Goal: Transaction & Acquisition: Purchase product/service

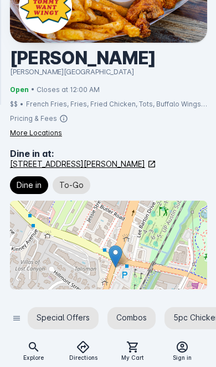
scroll to position [80, 0]
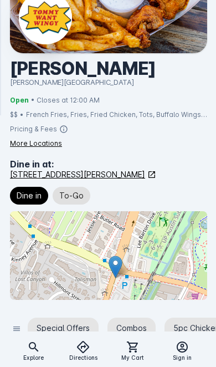
click at [75, 198] on span "To-Go" at bounding box center [71, 195] width 24 height 13
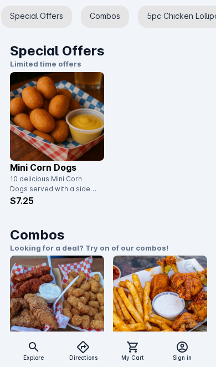
scroll to position [393, 0]
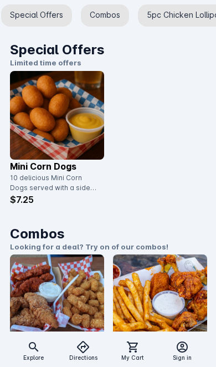
click at [27, 143] on img at bounding box center [57, 115] width 94 height 89
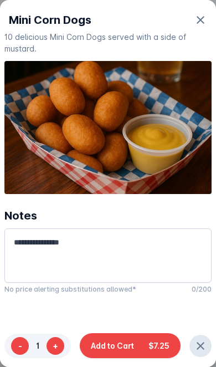
click at [140, 343] on button "Add to Cart $7.25" at bounding box center [130, 345] width 101 height 25
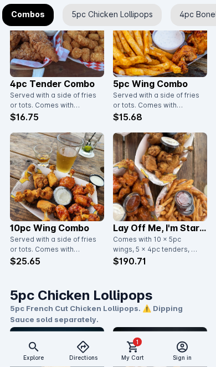
scroll to position [660, 0]
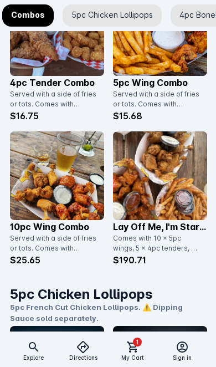
click at [48, 201] on img at bounding box center [57, 175] width 94 height 89
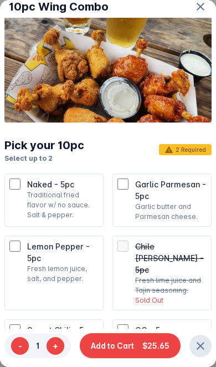
scroll to position [82, 0]
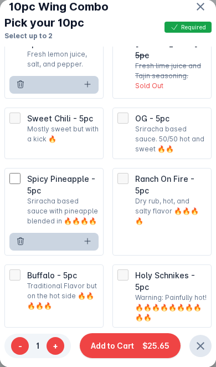
click at [23, 288] on div "Buffalo - 5pc Traditional Flavor but on the hot side 🔥🔥🔥🔥🔥" at bounding box center [53, 290] width 89 height 42
click at [33, 281] on p "Buffalo - 5pc" at bounding box center [62, 275] width 71 height 12
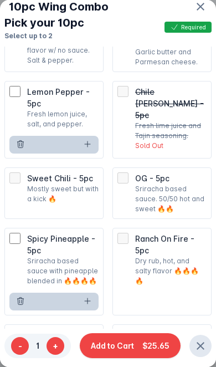
click at [132, 339] on button "Add to Cart $25.65" at bounding box center [130, 345] width 101 height 25
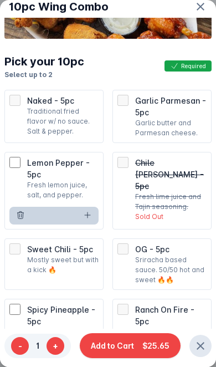
click at [126, 345] on span "Add to Cart" at bounding box center [112, 346] width 43 height 12
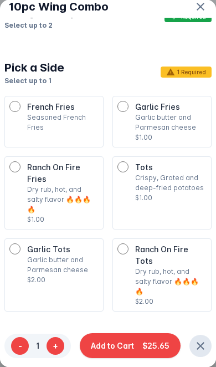
scroll to position [577, 0]
click at [13, 239] on li "Garlic Tots Garlic butter and Parmesan cheese $2.00" at bounding box center [53, 274] width 99 height 73
click at [138, 345] on button "Add to Cart $27.65" at bounding box center [130, 345] width 101 height 25
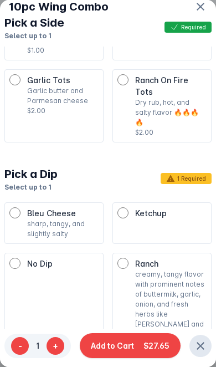
scroll to position [760, 0]
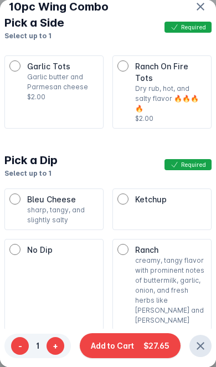
click at [140, 357] on button "Add to Cart $27.65" at bounding box center [130, 345] width 101 height 25
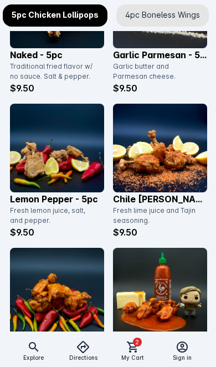
scroll to position [1028, 0]
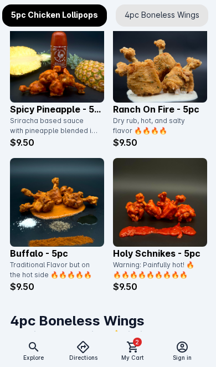
click at [47, 209] on img at bounding box center [57, 202] width 94 height 89
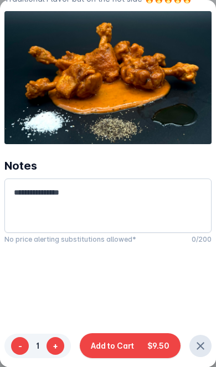
click at [161, 351] on button "Add to Cart $9.50" at bounding box center [130, 345] width 101 height 25
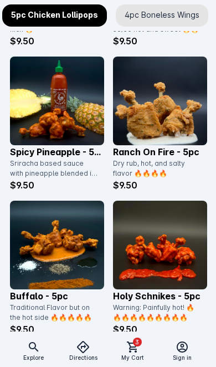
click at [183, 250] on img at bounding box center [160, 245] width 94 height 89
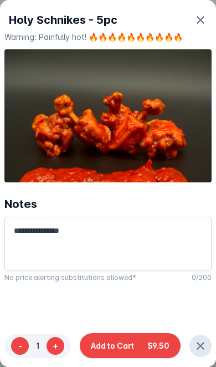
click at [157, 351] on span "$9.50" at bounding box center [158, 346] width 22 height 12
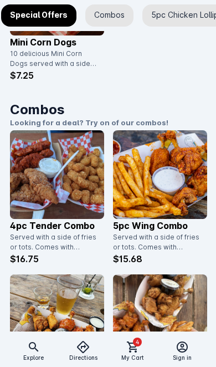
click at [194, 204] on img at bounding box center [160, 174] width 94 height 89
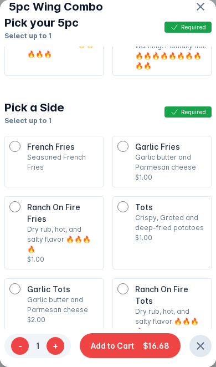
click at [134, 343] on span "Add to Cart" at bounding box center [112, 346] width 43 height 12
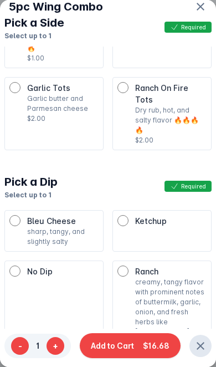
click at [138, 353] on button "Add to Cart $16.68" at bounding box center [130, 345] width 101 height 25
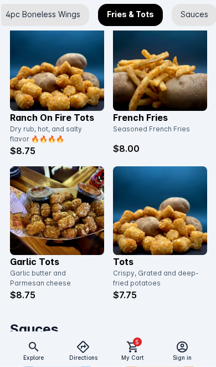
click at [165, 237] on img at bounding box center [160, 210] width 94 height 89
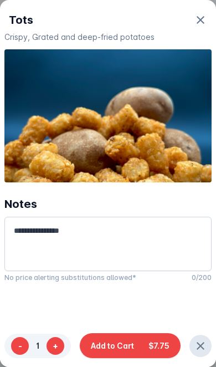
click at [137, 352] on button "Add to Cart $7.75" at bounding box center [130, 345] width 101 height 25
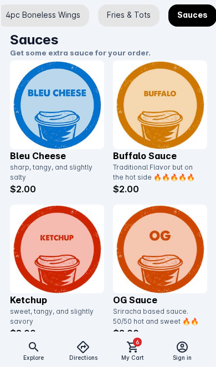
click at [167, 122] on img at bounding box center [160, 104] width 94 height 89
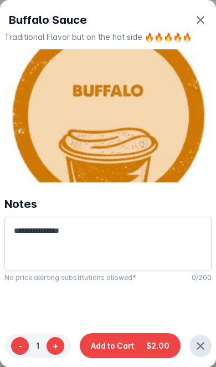
click at [158, 344] on span "$2.00" at bounding box center [157, 346] width 23 height 12
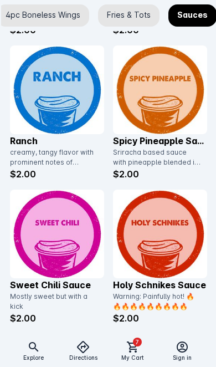
click at [168, 254] on img at bounding box center [160, 233] width 94 height 89
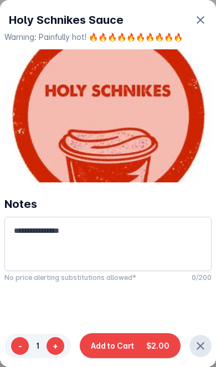
click at [156, 347] on span "$2.00" at bounding box center [157, 346] width 23 height 12
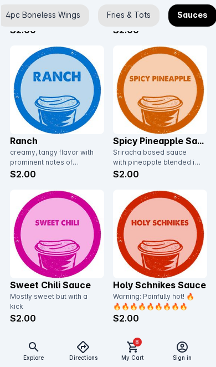
click at [131, 345] on icon at bounding box center [132, 346] width 13 height 13
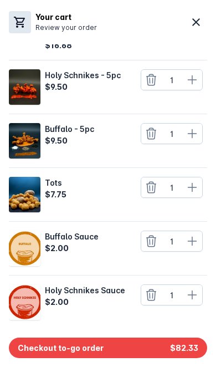
click at [176, 347] on span "$82.33" at bounding box center [184, 348] width 28 height 12
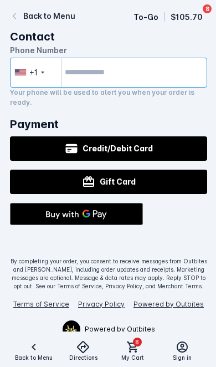
click at [74, 88] on input "tel" at bounding box center [108, 73] width 197 height 30
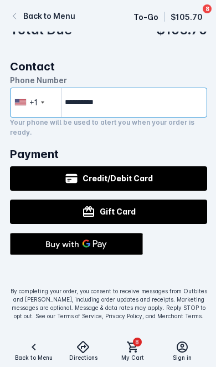
type input "**********"
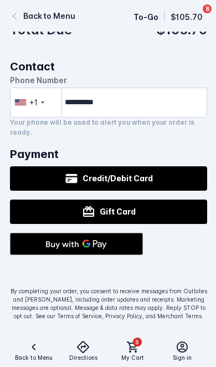
click at [62, 191] on button "Credit/Debit Card" at bounding box center [108, 178] width 197 height 24
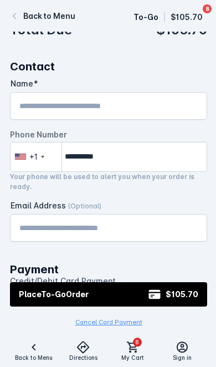
scroll to position [952, 0]
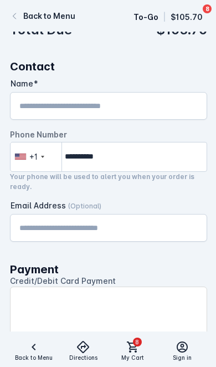
click at [153, 234] on input "Email Address (Optional)" at bounding box center [108, 227] width 178 height 13
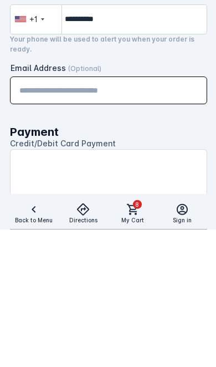
type input "**********"
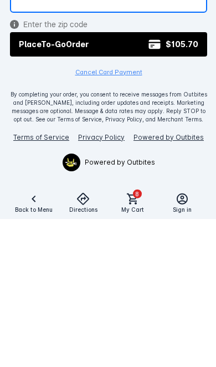
scroll to position [1139, 0]
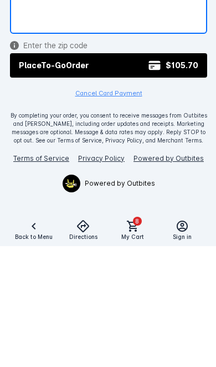
click at [124, 174] on button "Place To-Go Order $105.70" at bounding box center [108, 186] width 197 height 24
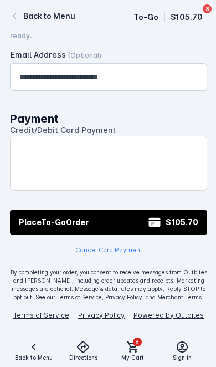
click at [196, 273] on div "Cancel Card Payment" at bounding box center [108, 257] width 197 height 29
click at [124, 234] on button "Place To-Go Order $105.70" at bounding box center [108, 222] width 197 height 24
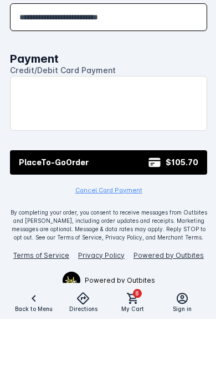
scroll to position [1101, 0]
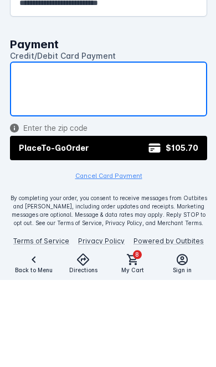
click at [98, 223] on button "Place To-Go Order $105.70" at bounding box center [108, 235] width 197 height 24
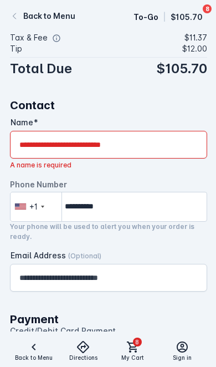
click at [148, 151] on input "Name" at bounding box center [108, 144] width 178 height 13
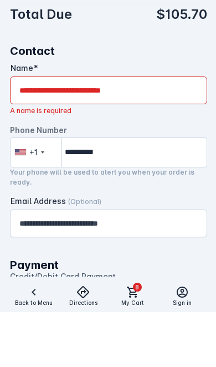
type input "**********"
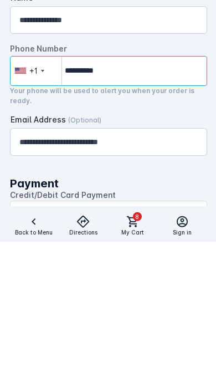
click at [160, 181] on input "**********" at bounding box center [108, 196] width 197 height 30
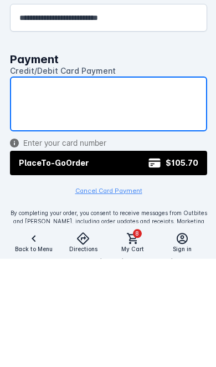
scroll to position [1114, 0]
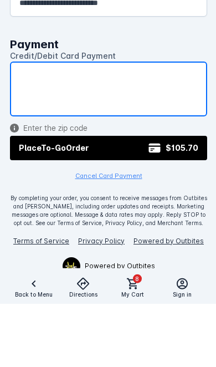
click at [99, 199] on button "Place To-Go Order $105.70" at bounding box center [108, 211] width 197 height 24
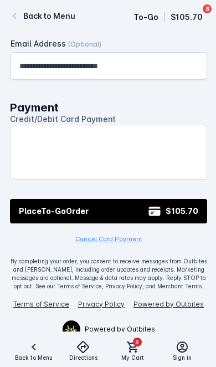
click at [142, 223] on button "Place To-Go Order $105.70" at bounding box center [108, 211] width 197 height 24
click at [172, 217] on span "$105.70" at bounding box center [182, 211] width 33 height 12
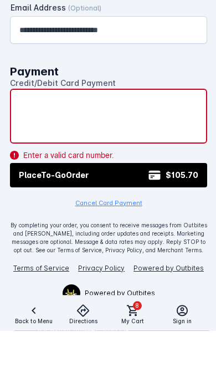
scroll to position [1150, 0]
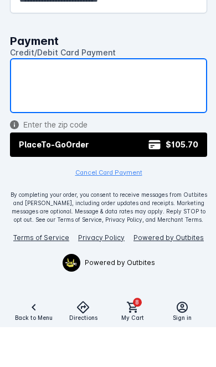
click at [140, 172] on button "Place To-Go Order $105.70" at bounding box center [108, 184] width 197 height 24
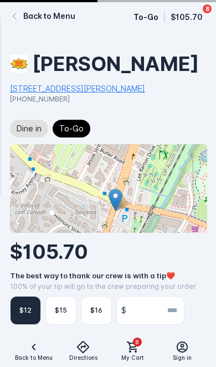
scroll to position [1160, 0]
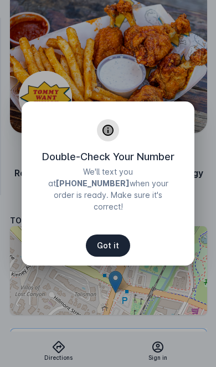
click at [114, 242] on span "Got it" at bounding box center [108, 246] width 22 height 8
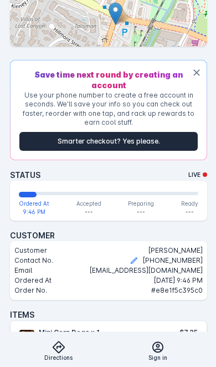
scroll to position [254, 0]
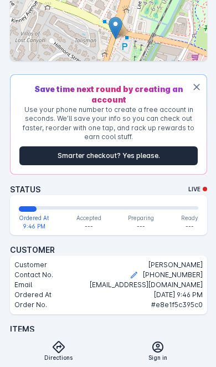
click at [171, 195] on div "Ordered At 9:46 PM Accepted --- Preparing --- Ready ---" at bounding box center [109, 215] width 180 height 40
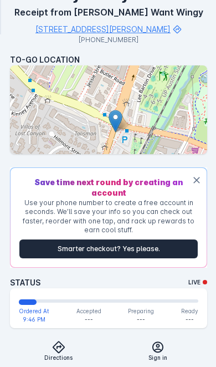
scroll to position [161, 0]
click at [135, 288] on div "Ordered At 9:46 PM Accepted --- Preparing --- Ready ---" at bounding box center [109, 308] width 180 height 40
click at [148, 288] on div "Ordered At 9:46 PM Accepted --- Preparing --- Ready ---" at bounding box center [109, 308] width 180 height 40
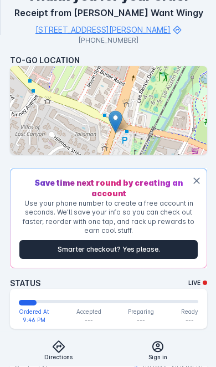
scroll to position [160, 0]
click at [201, 177] on icon "Dismiss" at bounding box center [196, 180] width 11 height 11
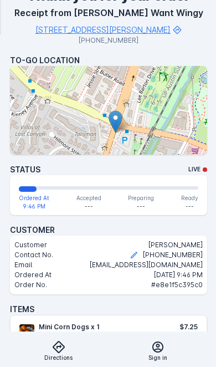
click at [74, 195] on div "Ordered At 9:46 PM Accepted --- Preparing --- Ready ---" at bounding box center [109, 202] width 180 height 17
click at [37, 192] on div "Ordered At 9:46 PM Accepted --- Preparing --- Ready ---" at bounding box center [109, 195] width 180 height 40
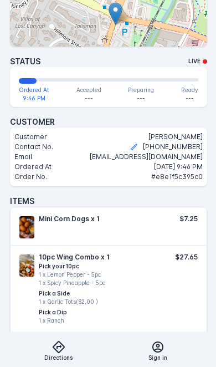
scroll to position [251, 0]
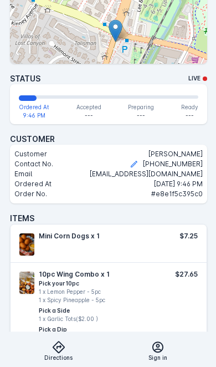
click at [91, 116] on div "Accepted ---" at bounding box center [88, 111] width 25 height 17
click at [102, 102] on div "Ordered At 9:46 PM Accepted --- Preparing --- Ready ---" at bounding box center [109, 104] width 180 height 40
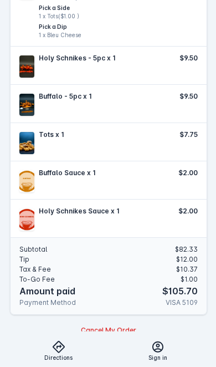
scroll to position [632, 0]
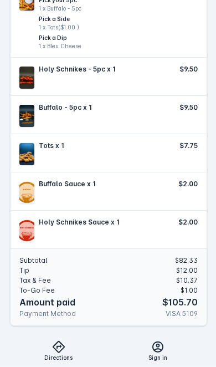
scroll to position [635, 0]
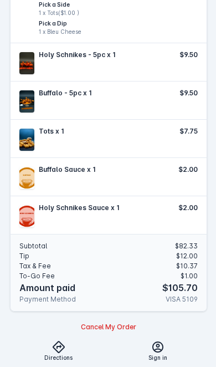
click at [116, 331] on div "Cancel My Order" at bounding box center [108, 327] width 55 height 10
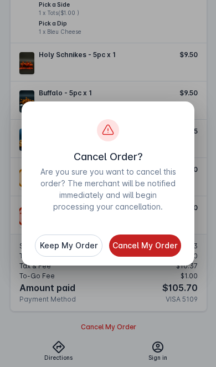
click at [156, 249] on span "Cancel My Order" at bounding box center [144, 246] width 65 height 8
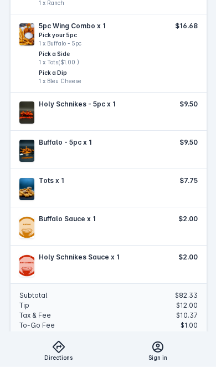
scroll to position [676, 0]
